Goal: Task Accomplishment & Management: Use online tool/utility

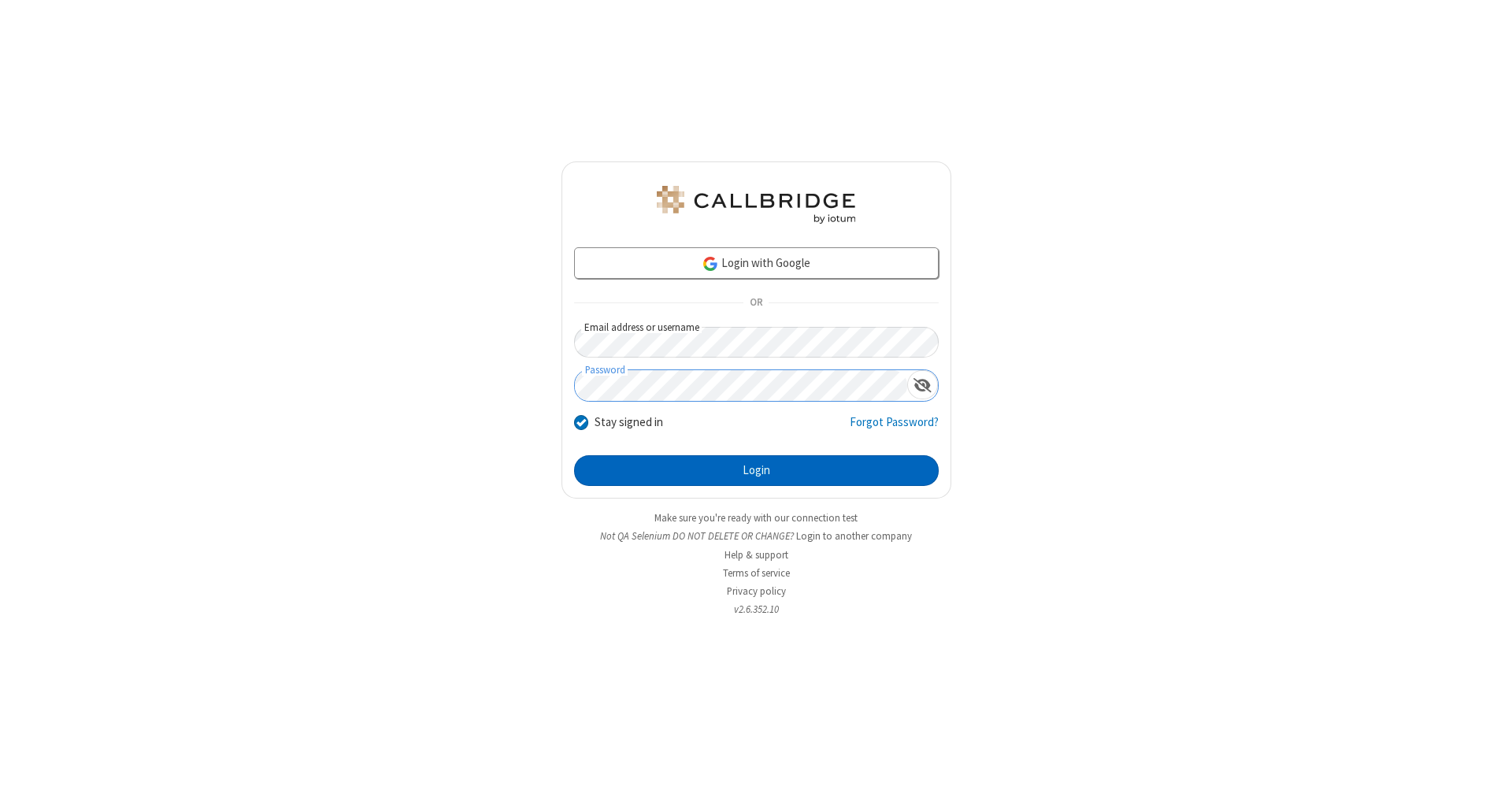
click at [756, 471] on button "Login" at bounding box center [756, 471] width 365 height 32
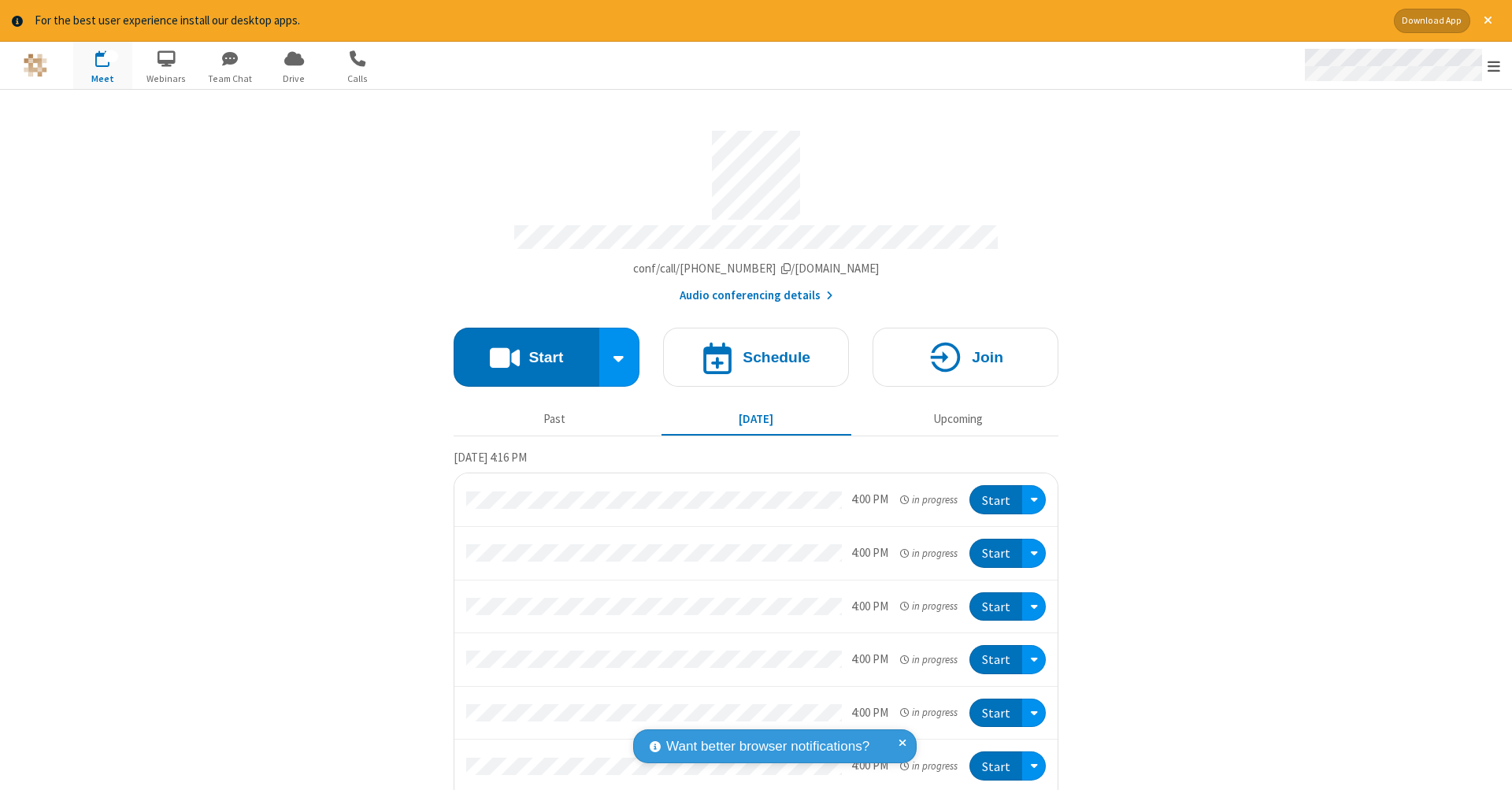
click at [1494, 66] on span "Open menu" at bounding box center [1493, 65] width 12 height 16
click at [293, 78] on span "Drive" at bounding box center [294, 79] width 59 height 14
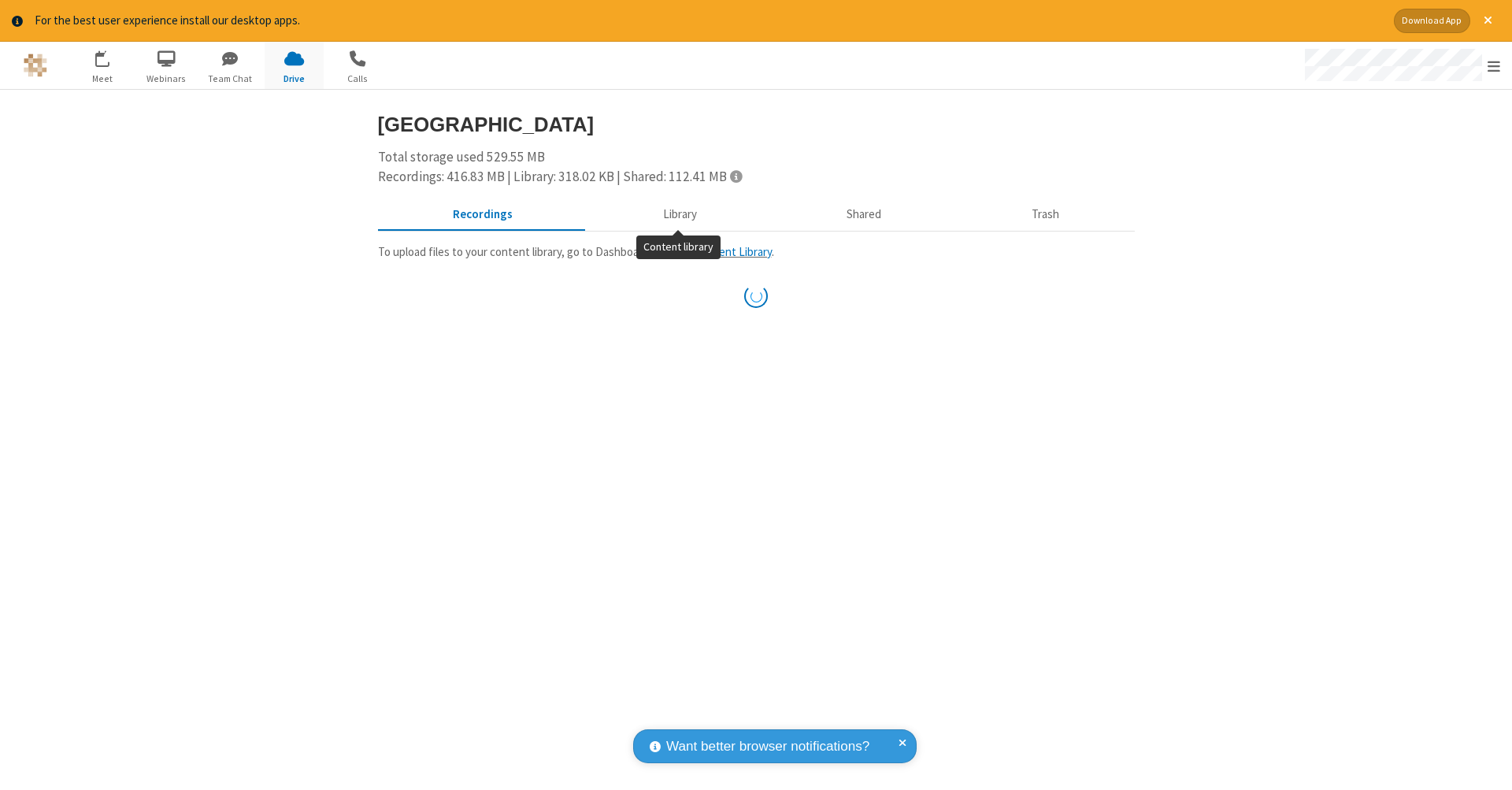
click at [678, 213] on button "Library" at bounding box center [679, 214] width 184 height 30
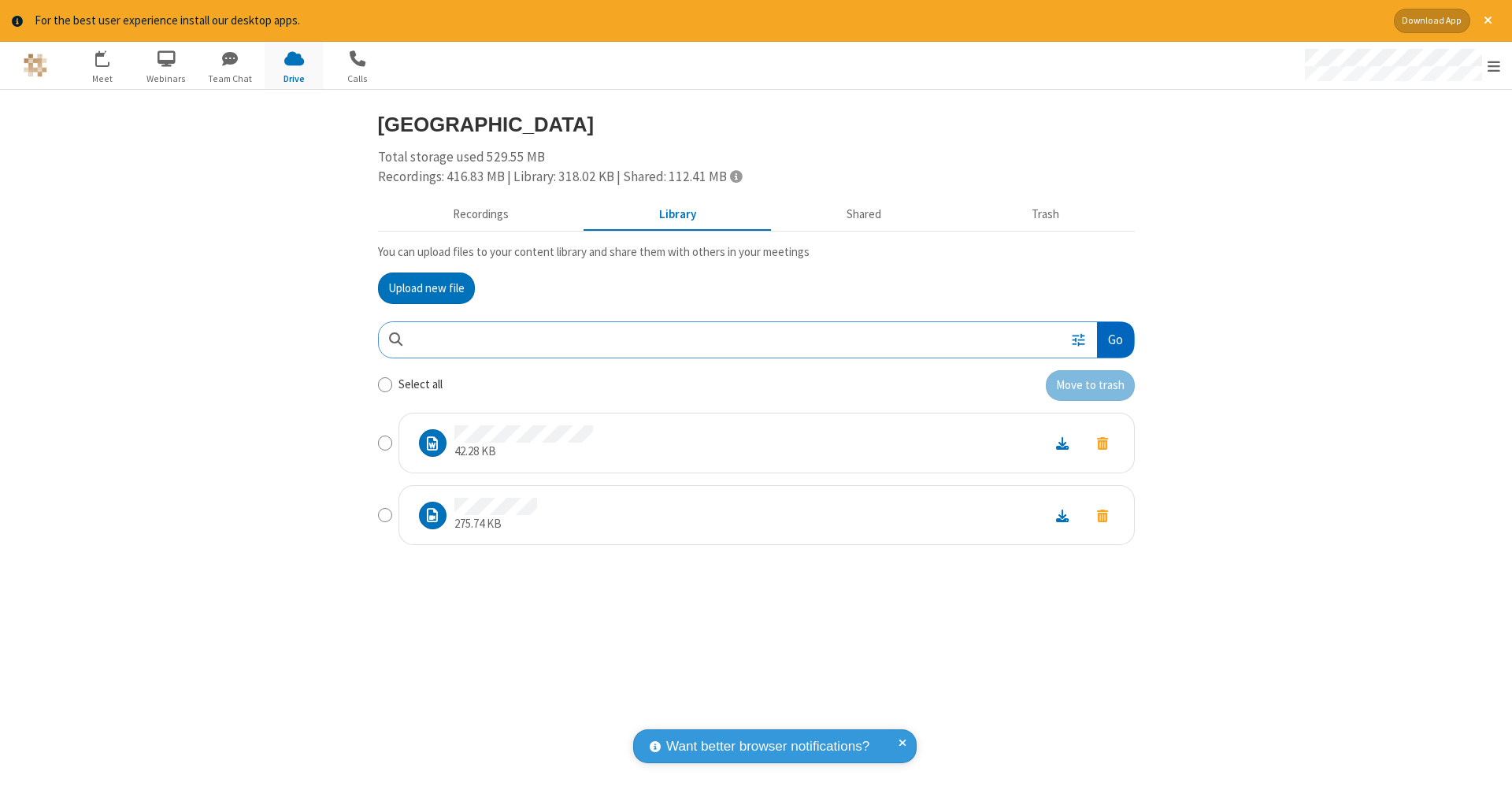
click at [1114, 336] on button "Go" at bounding box center [1115, 339] width 36 height 35
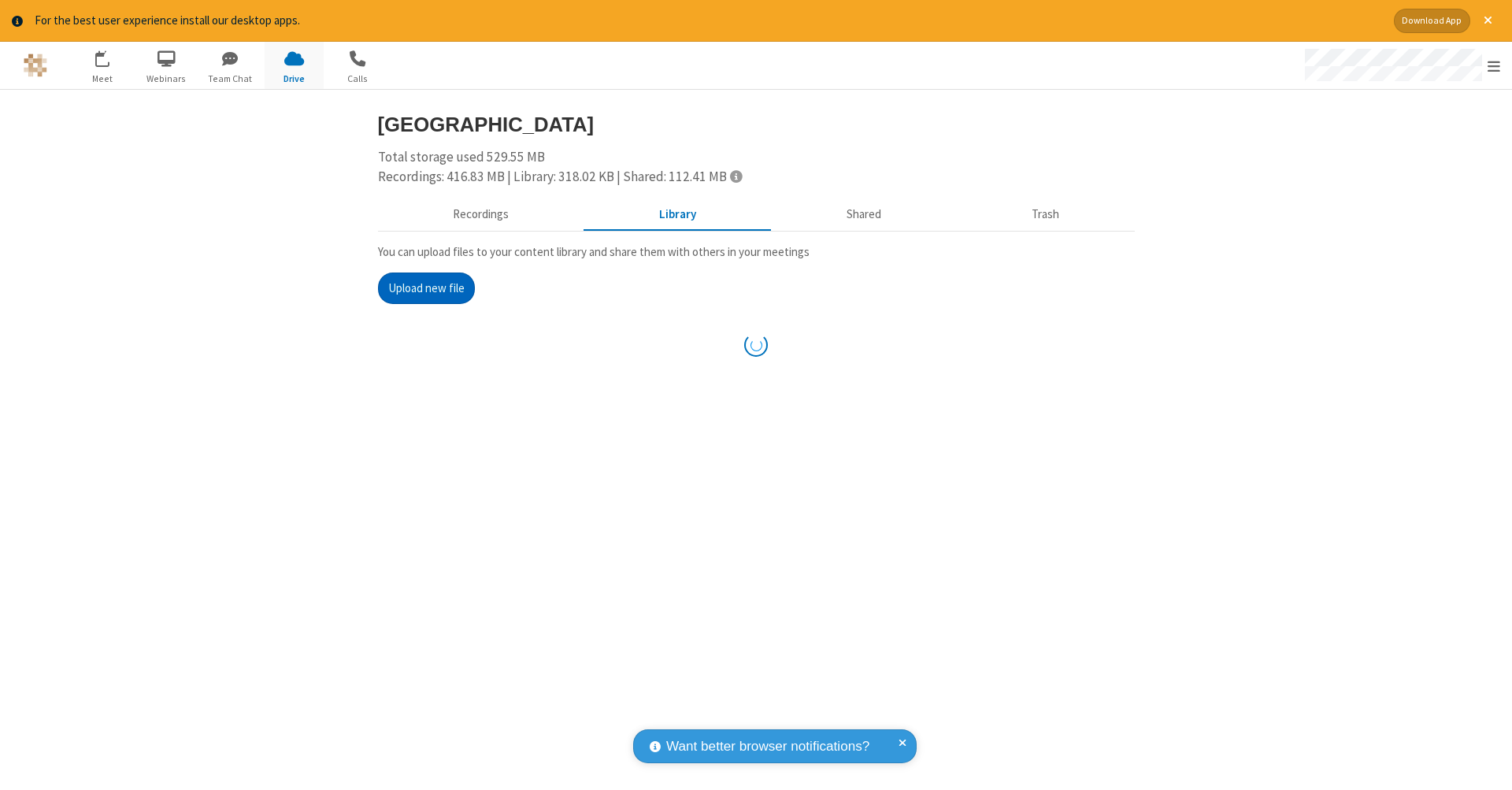
click at [426, 286] on button "Upload new file" at bounding box center [426, 288] width 97 height 32
